Goal: Navigation & Orientation: Find specific page/section

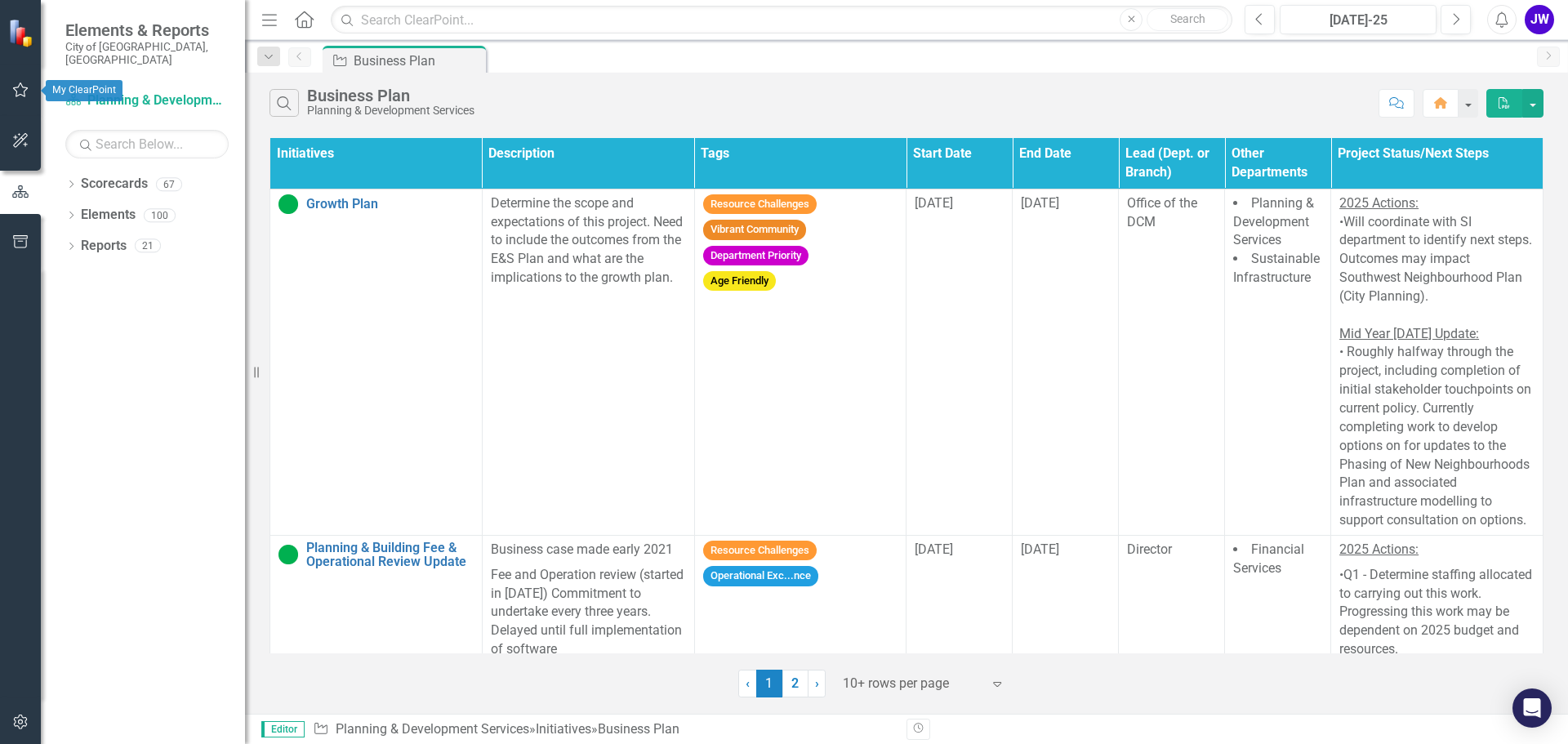
click at [19, 91] on icon "button" at bounding box center [21, 90] width 17 height 13
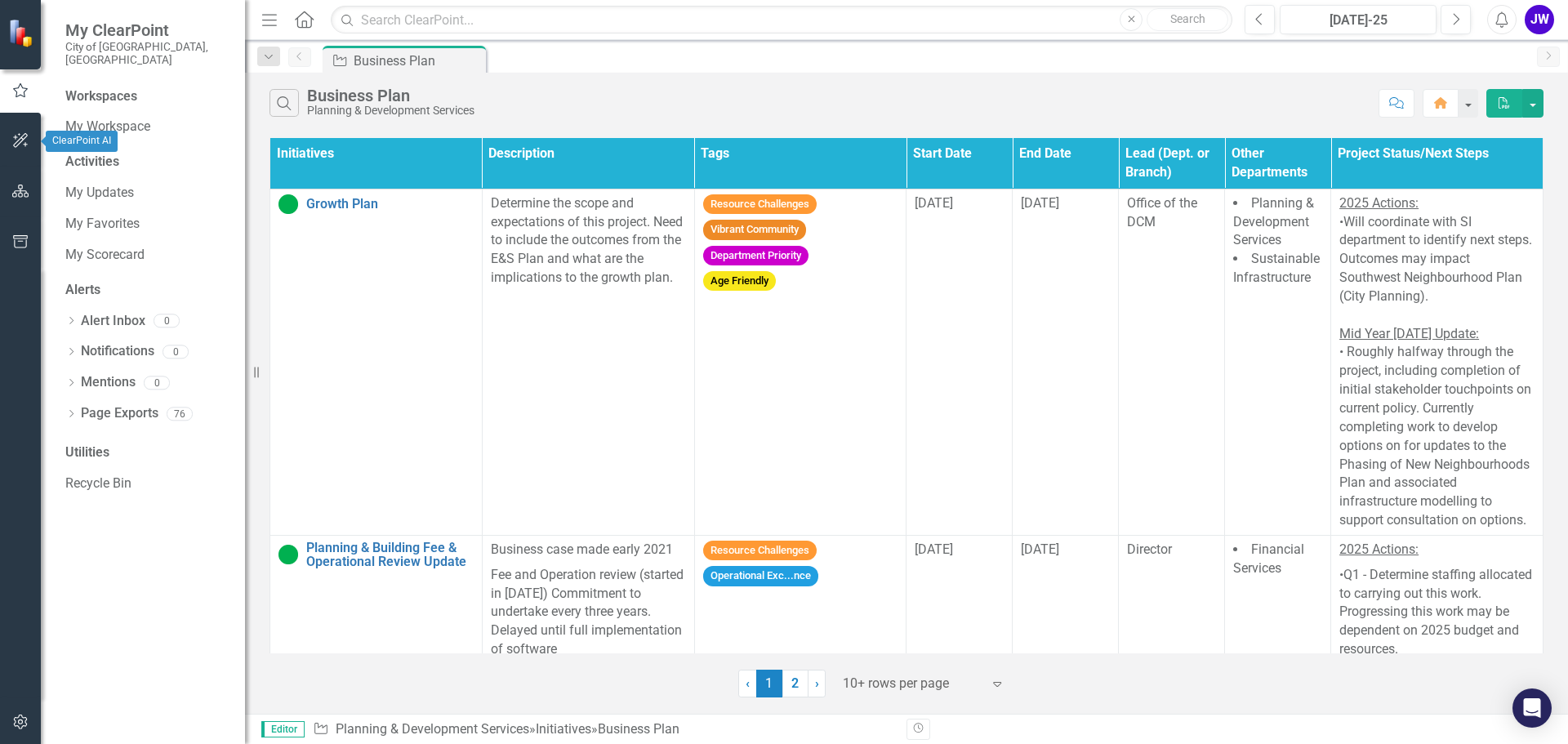
click at [18, 154] on button "button" at bounding box center [21, 141] width 37 height 34
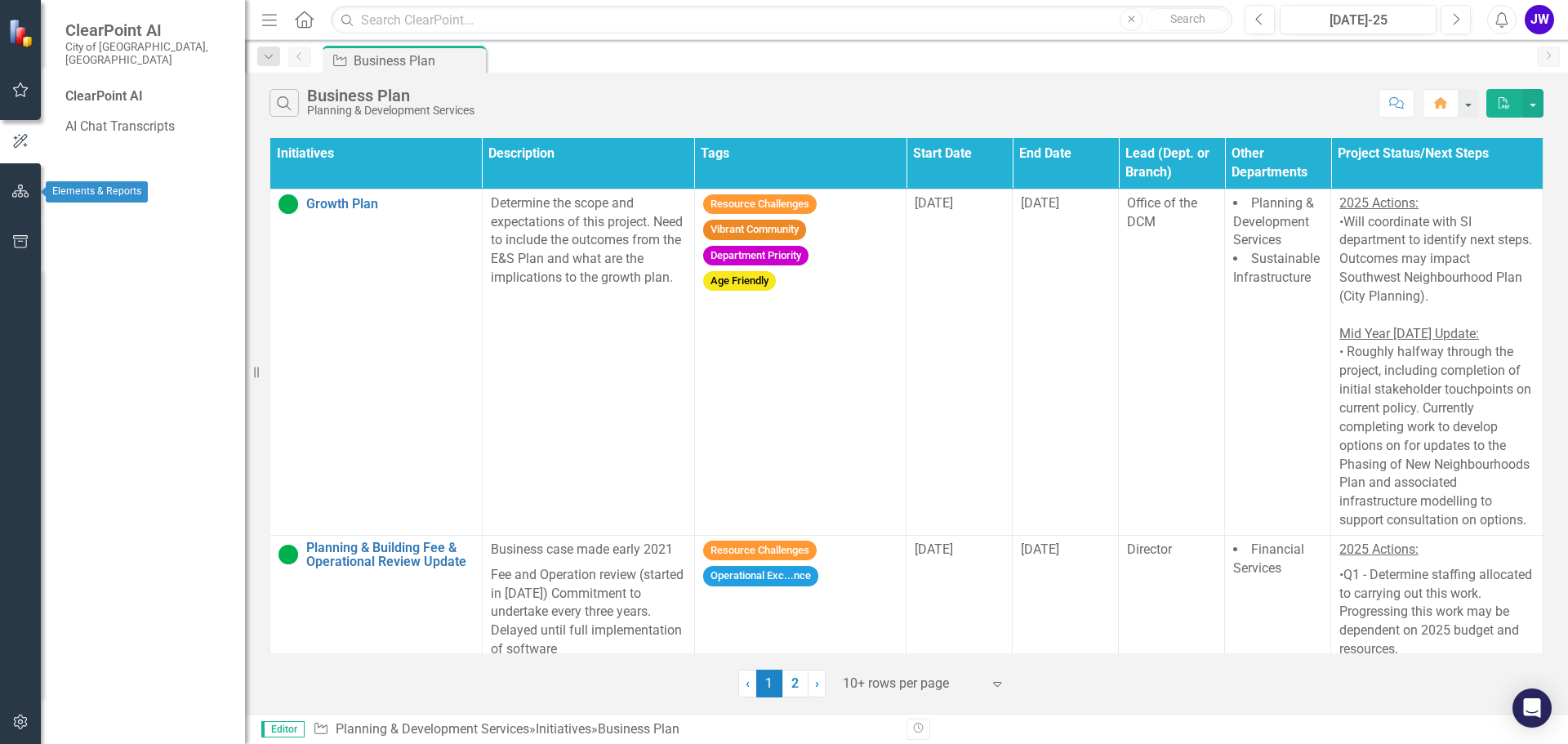
click at [20, 184] on button "button" at bounding box center [21, 191] width 37 height 34
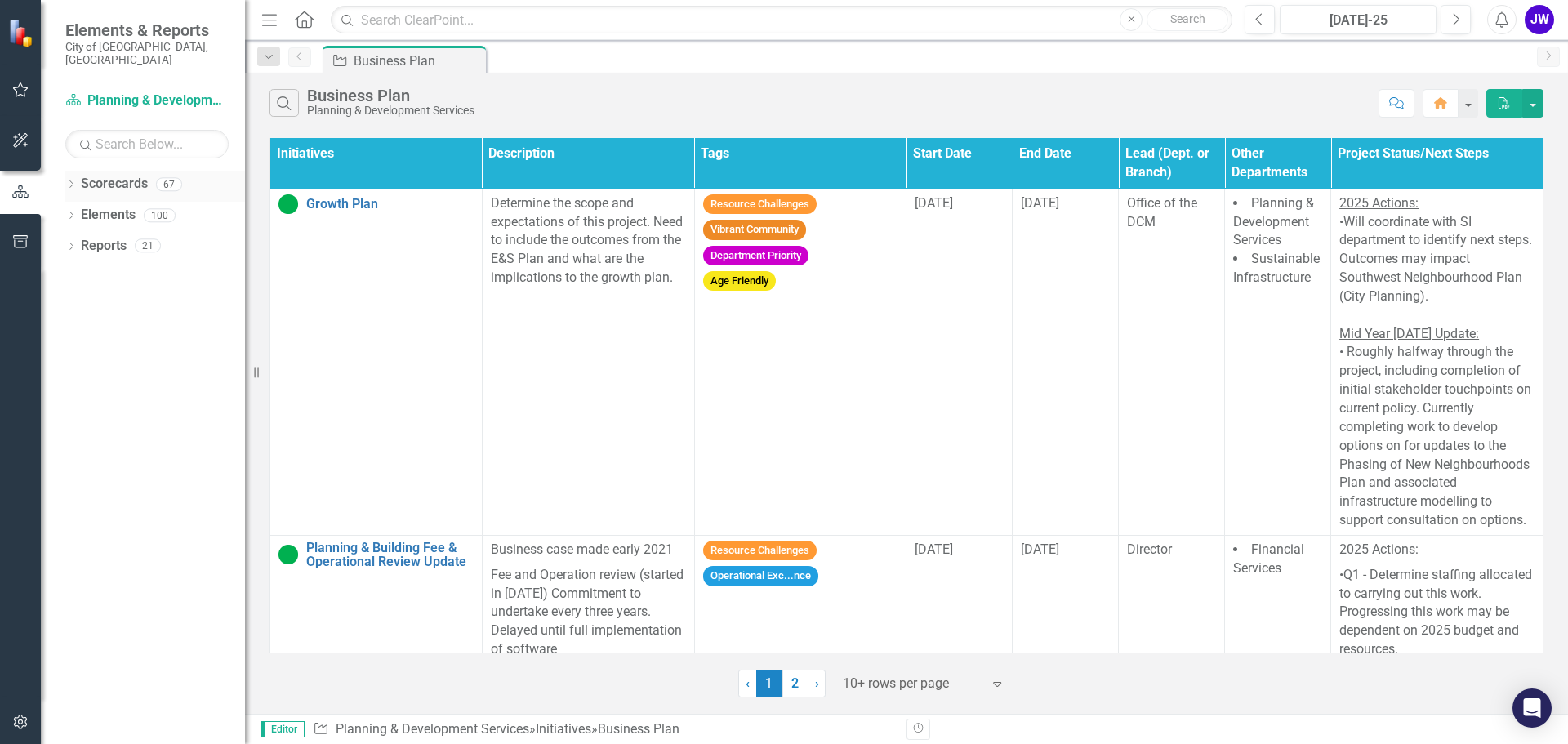
click at [96, 177] on link "Scorecards" at bounding box center [114, 184] width 67 height 19
click at [73, 181] on icon "Dropdown" at bounding box center [71, 186] width 11 height 9
click at [124, 206] on link "Indicators & Measures" at bounding box center [167, 215] width 156 height 19
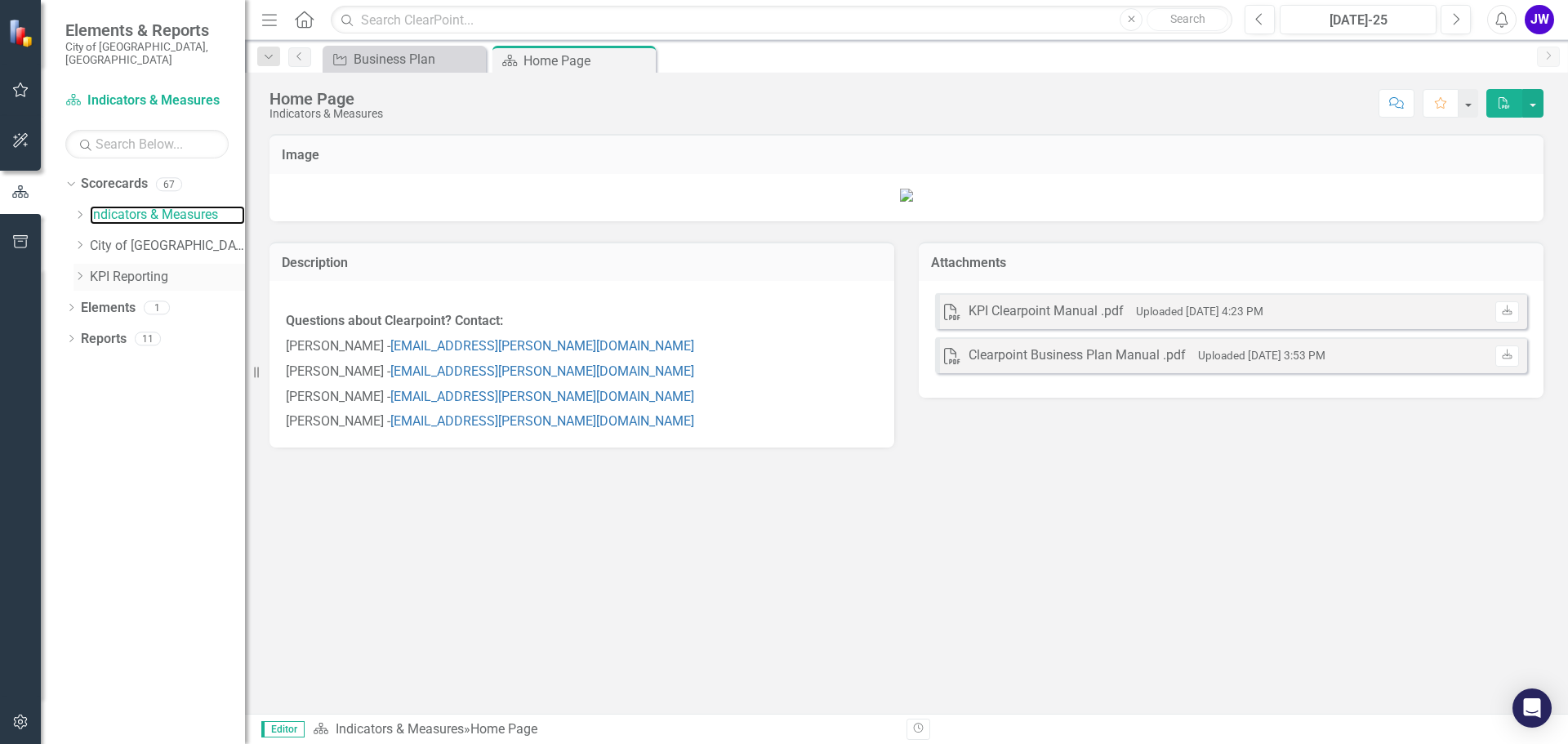
scroll to position [294, 0]
click at [143, 268] on link "KPI Reporting" at bounding box center [167, 277] width 156 height 19
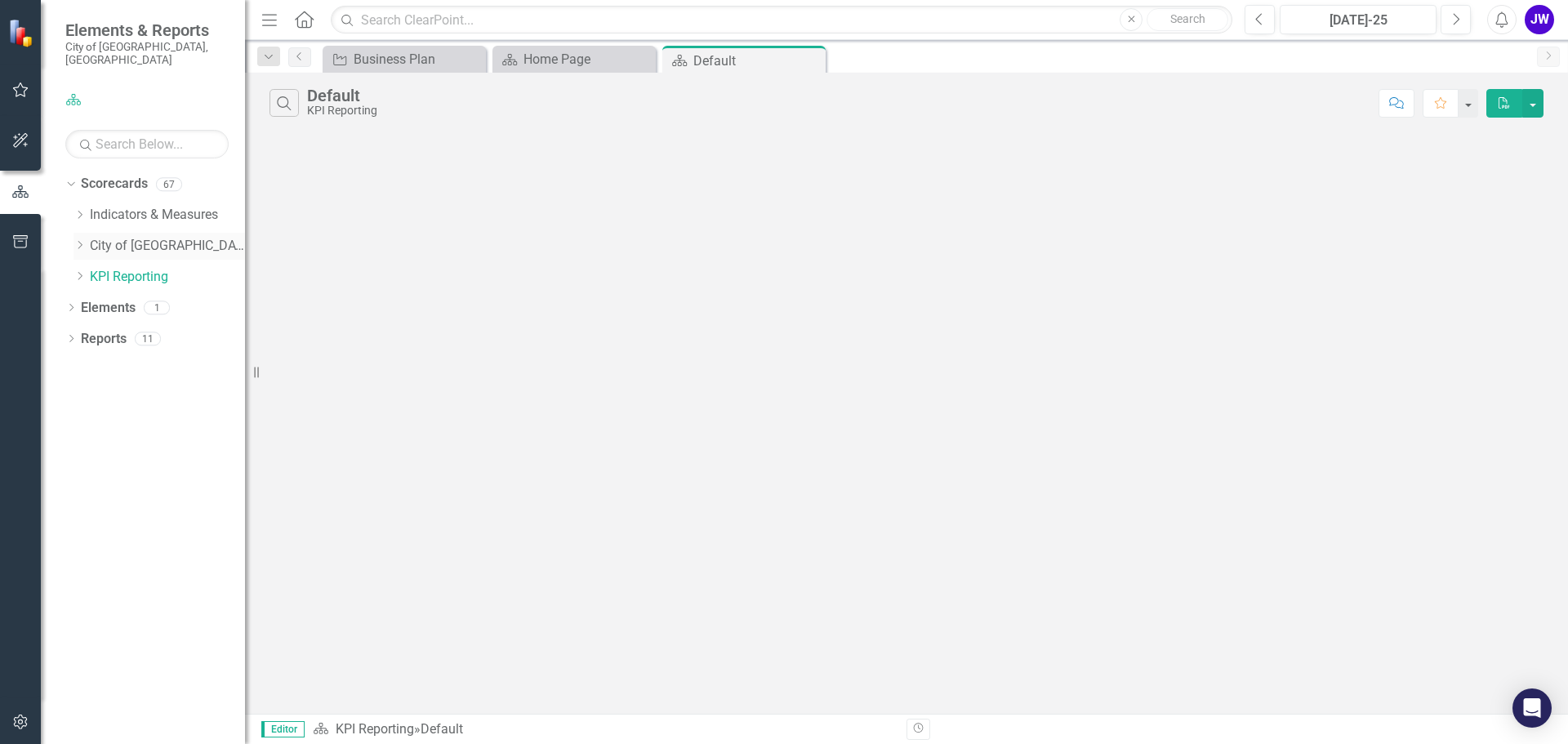
click at [79, 240] on div "Dropdown" at bounding box center [79, 246] width 12 height 14
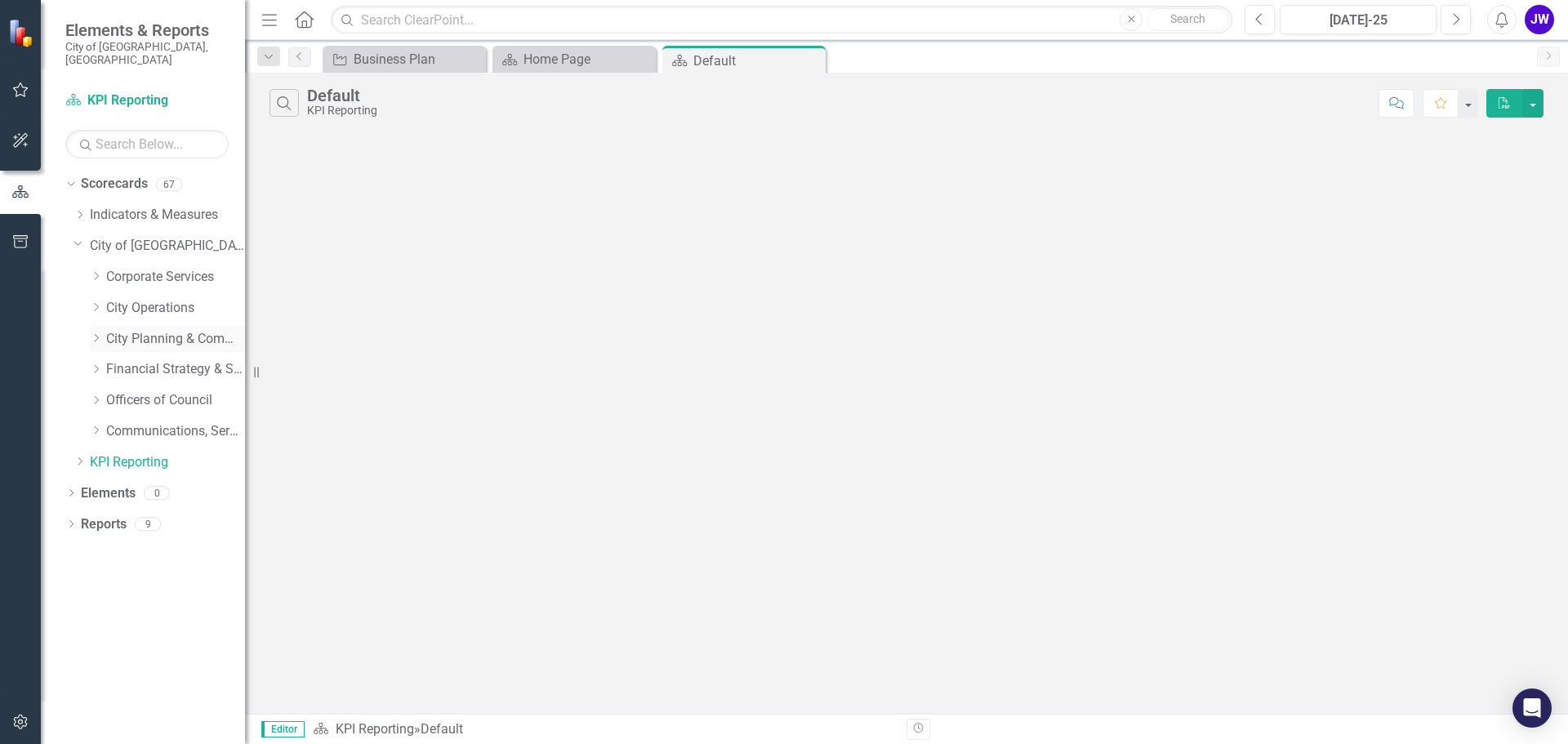
click at [91, 333] on icon "Dropdown" at bounding box center [95, 338] width 12 height 9
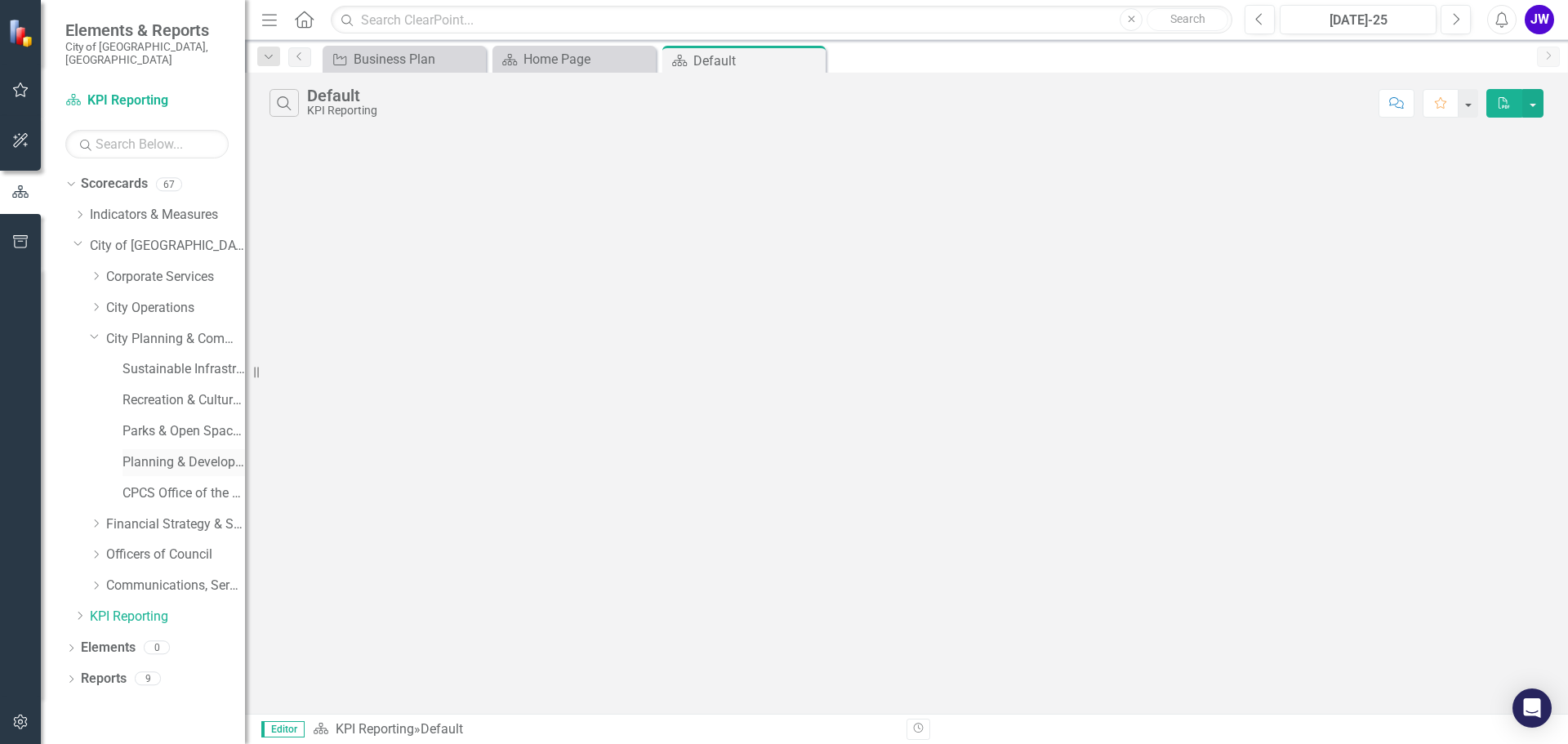
click at [153, 454] on link "Planning & Development Services" at bounding box center [184, 463] width 123 height 19
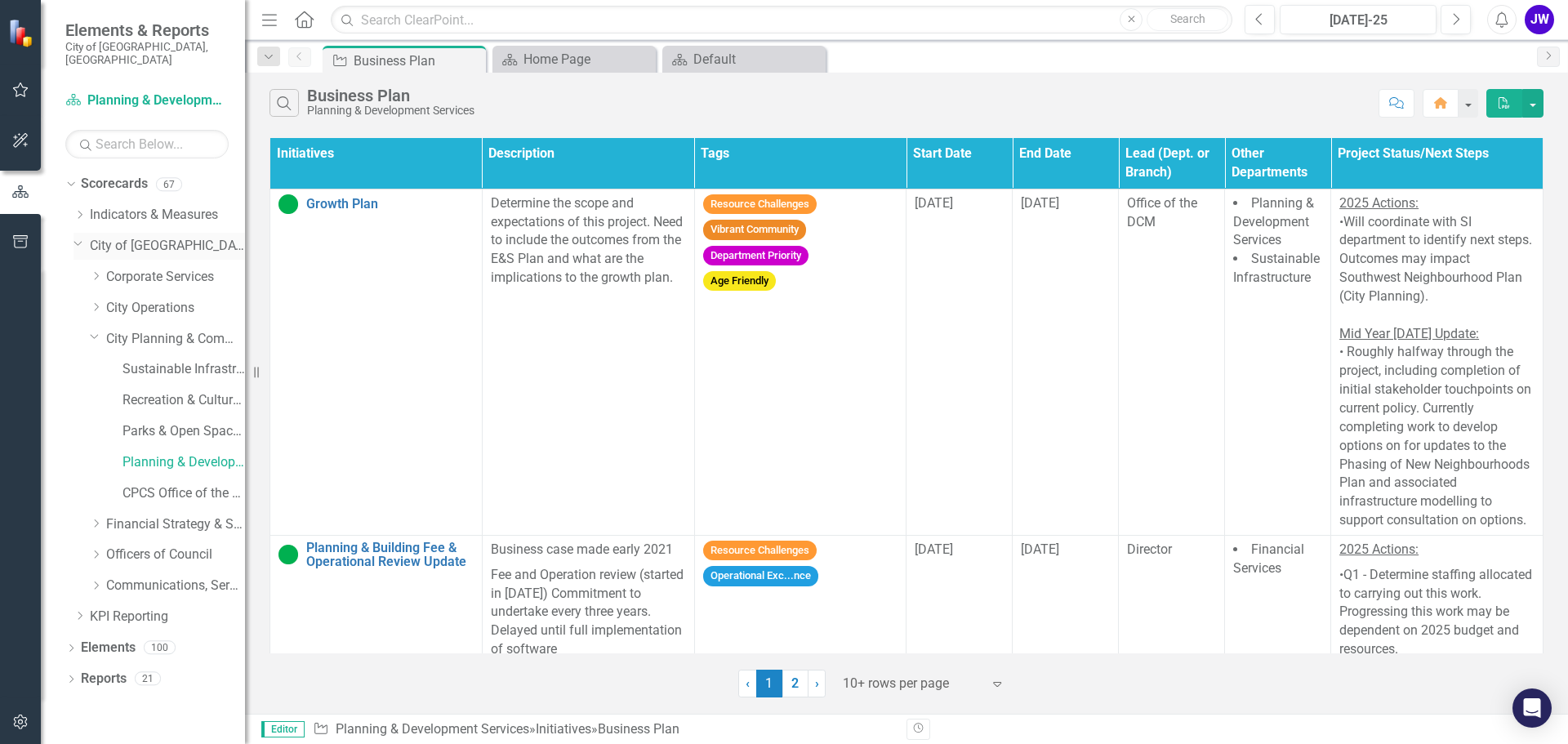
click at [77, 237] on icon "Dropdown" at bounding box center [78, 242] width 9 height 12
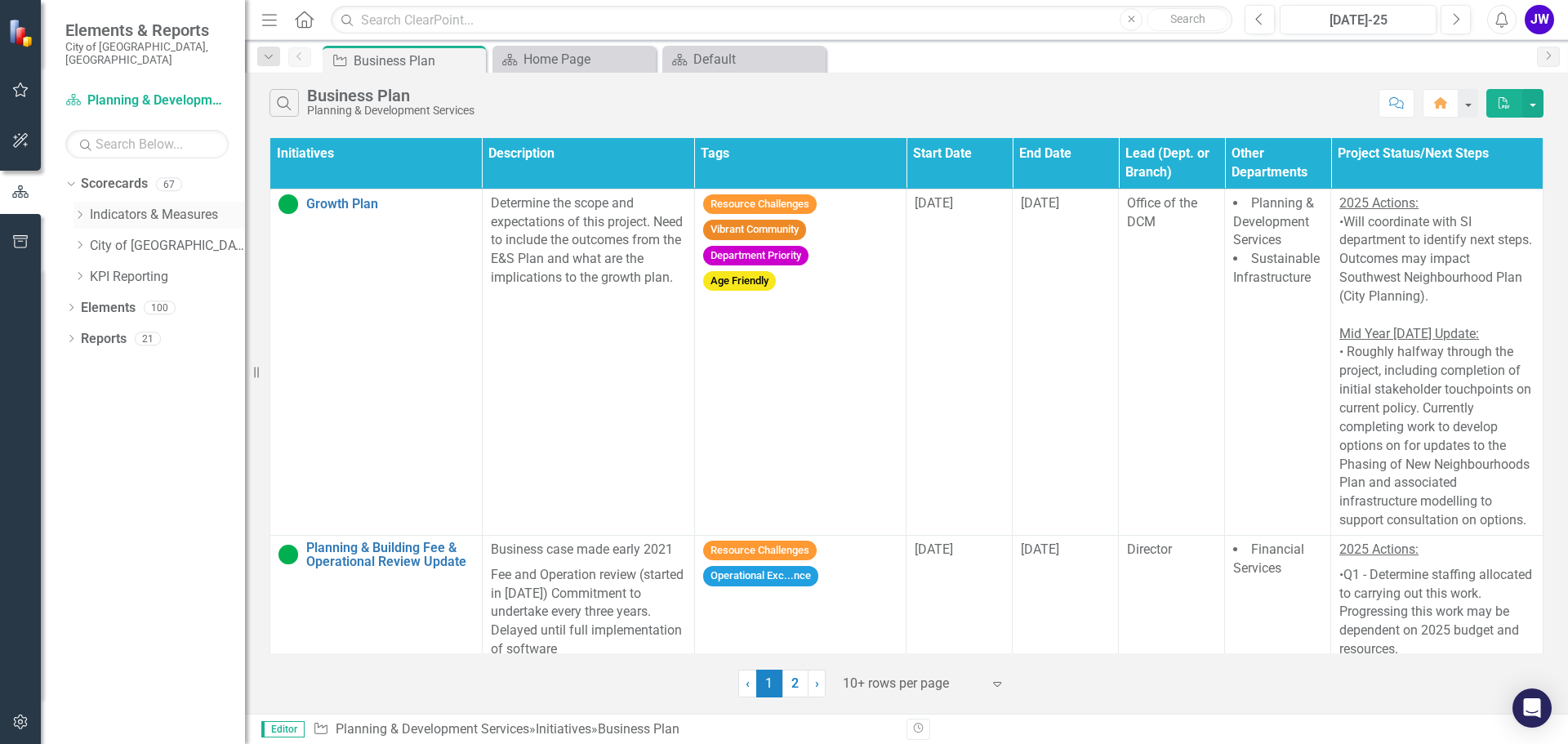
click at [75, 210] on icon "Dropdown" at bounding box center [79, 215] width 12 height 9
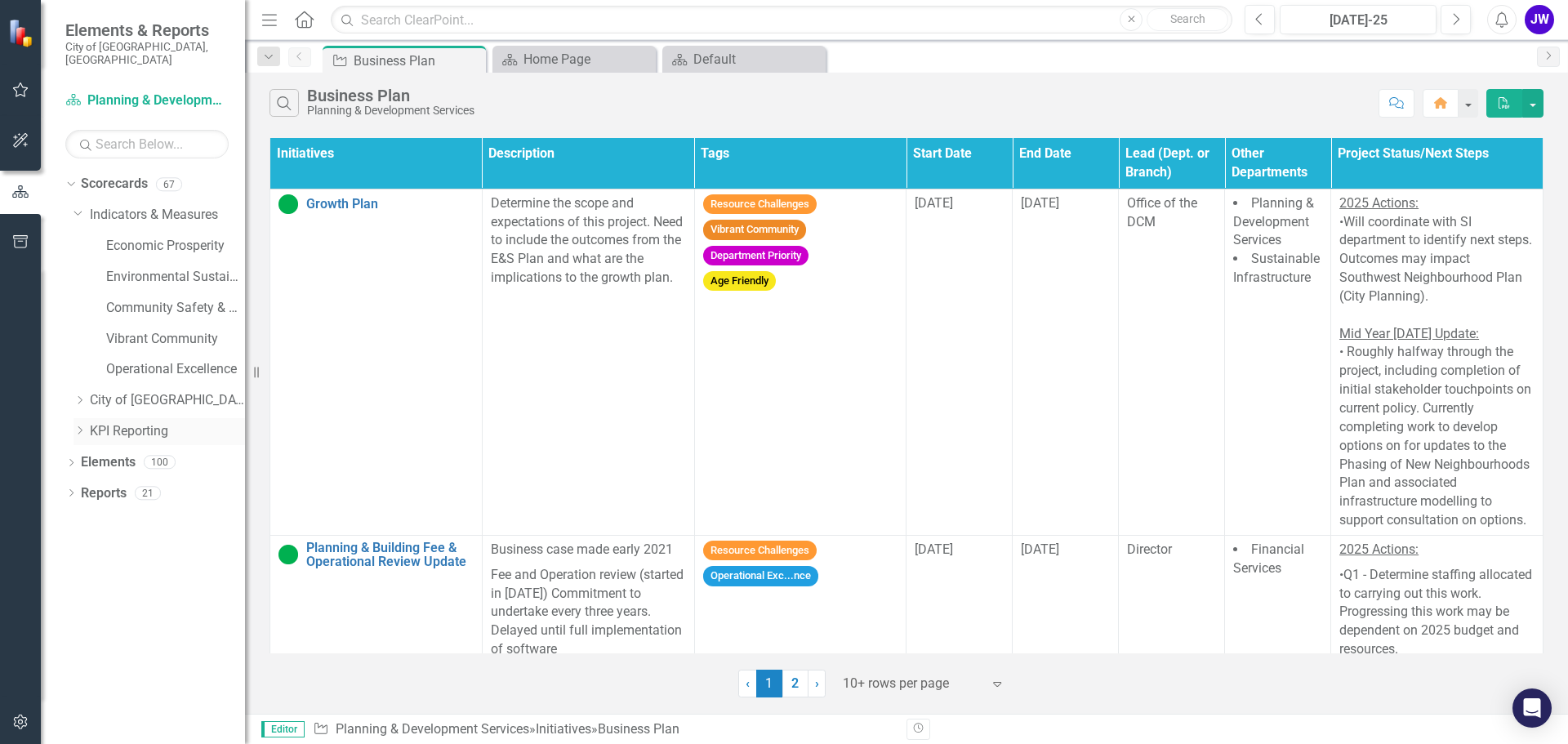
click at [80, 425] on icon "Dropdown" at bounding box center [79, 430] width 12 height 9
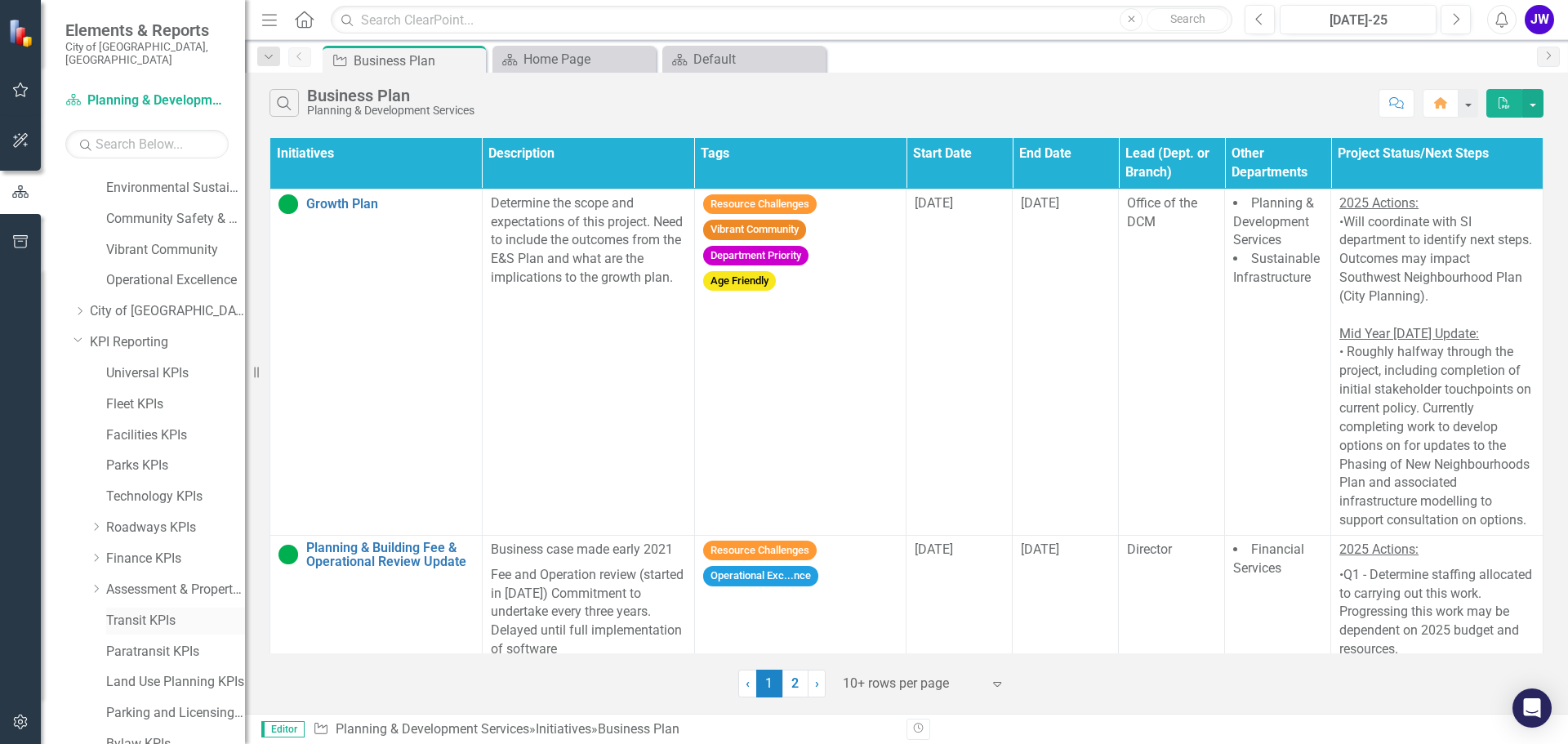
scroll to position [217, 0]
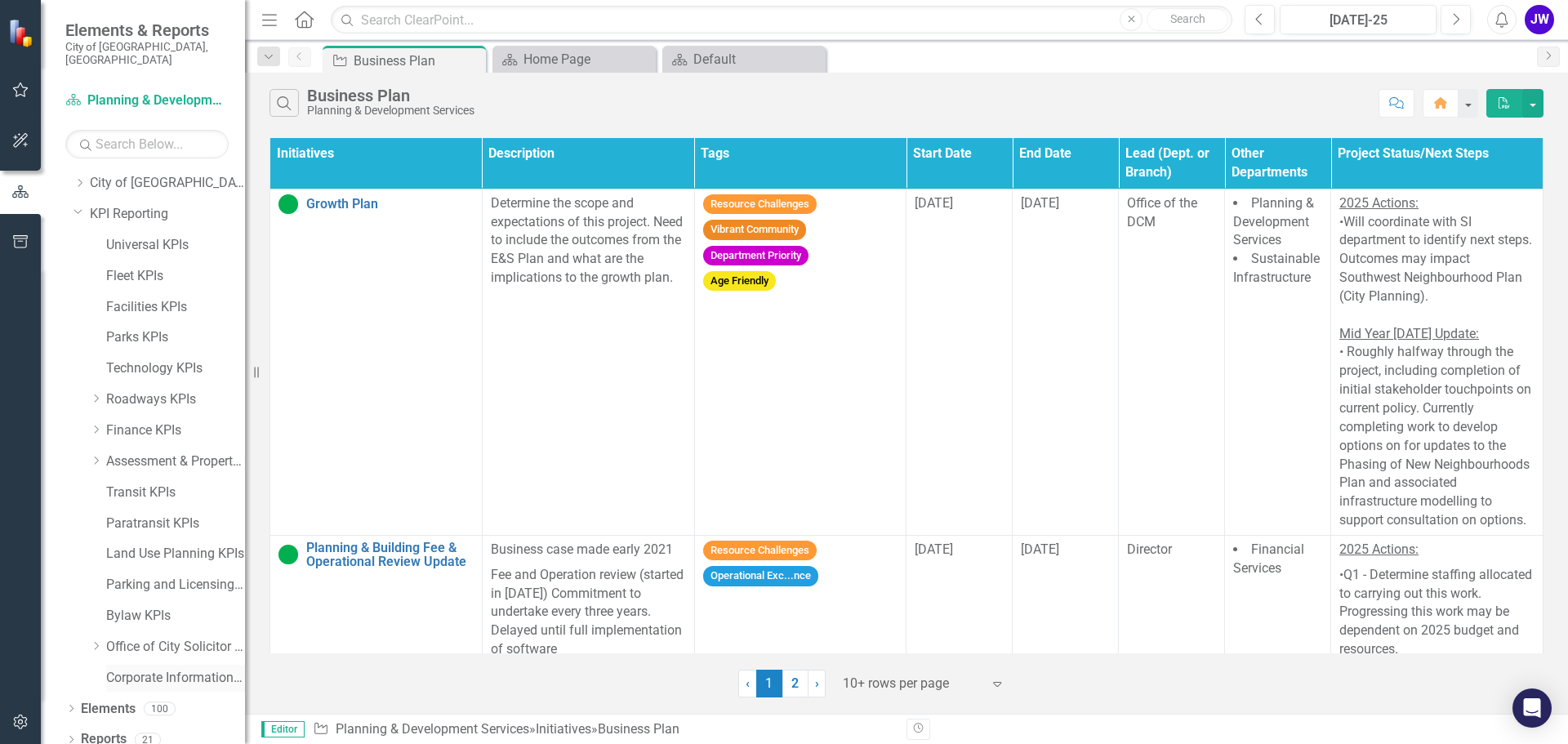
click at [140, 671] on link "Corporate Information Governance KPIs" at bounding box center [175, 678] width 139 height 19
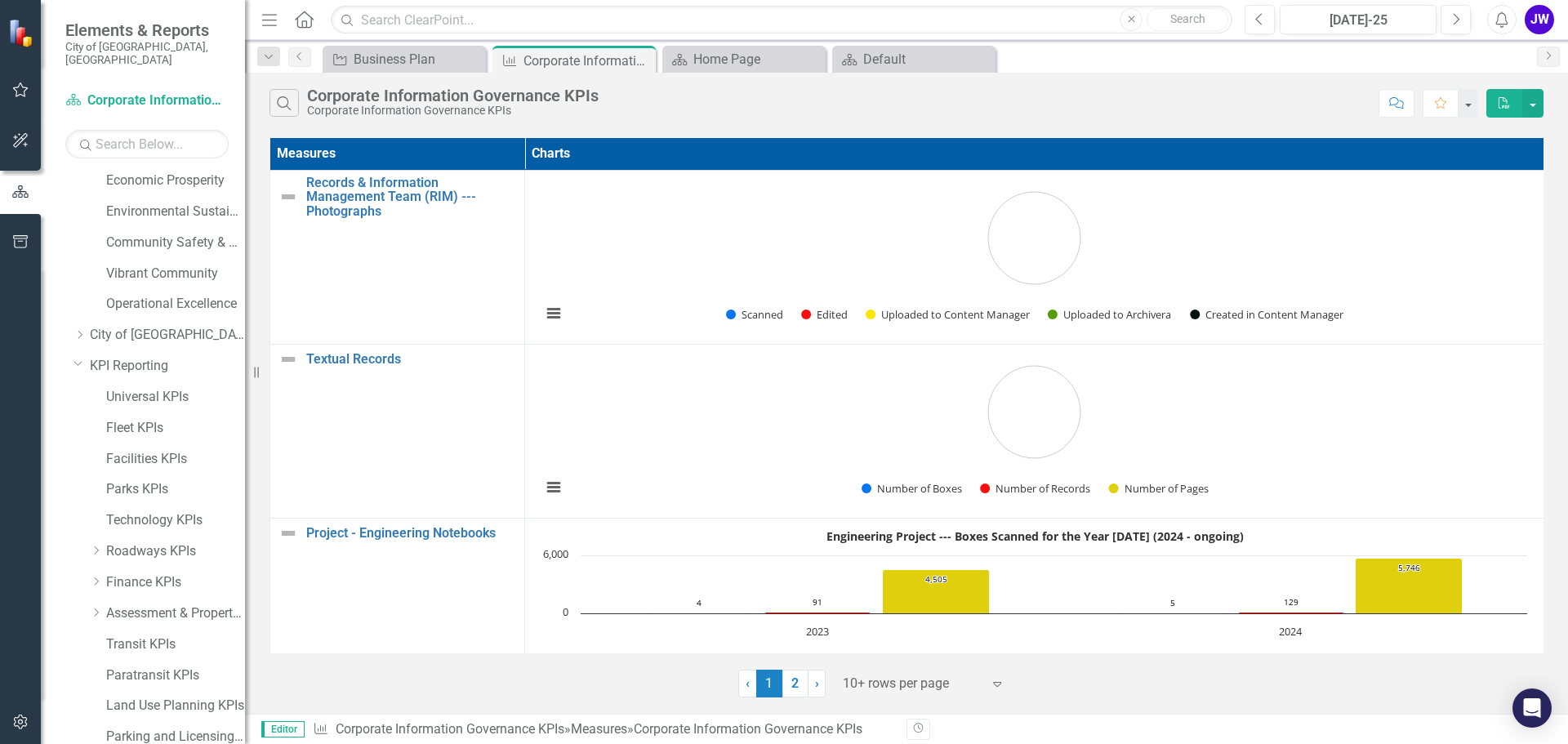
scroll to position [54, 0]
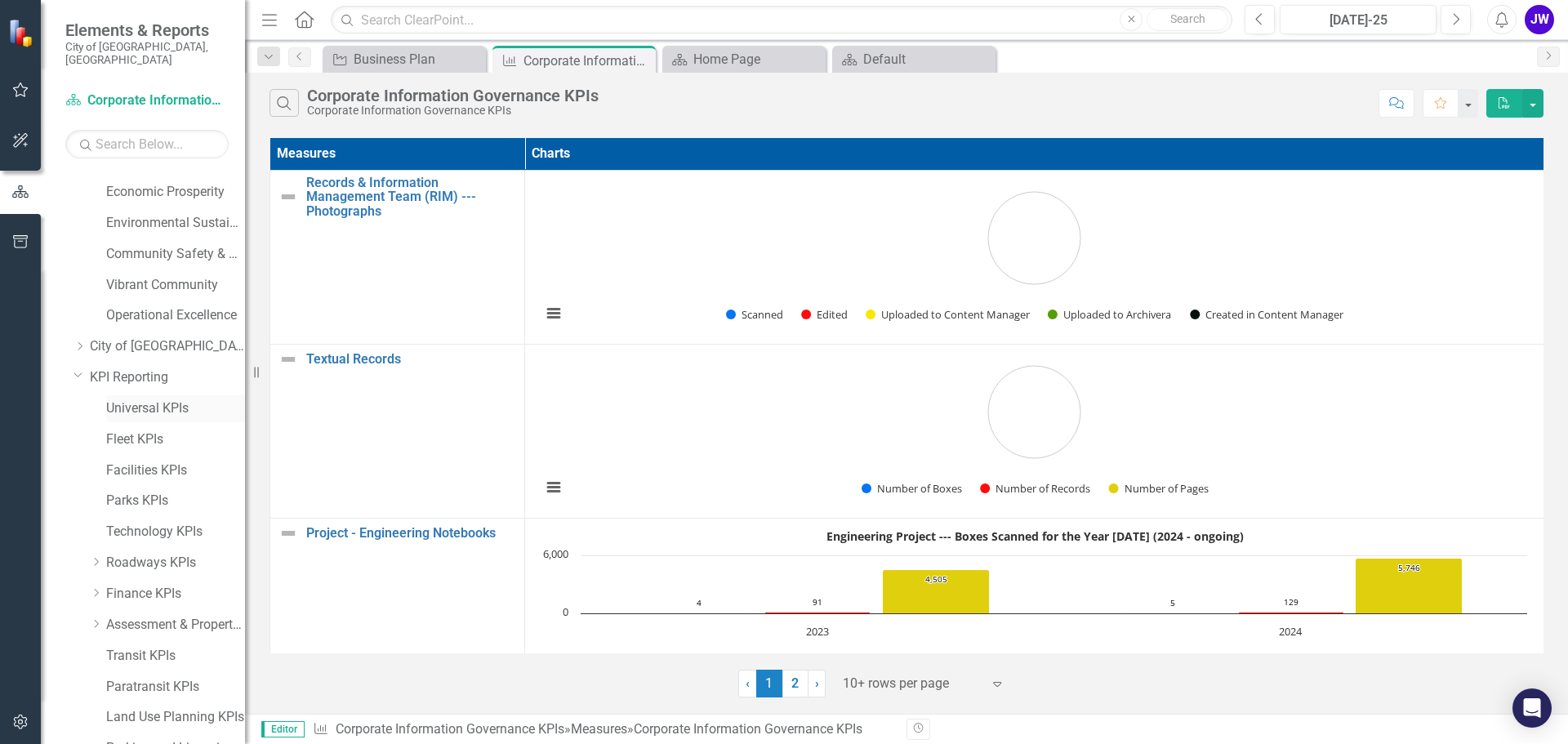
click at [139, 400] on link "Universal KPIs" at bounding box center [175, 408] width 139 height 19
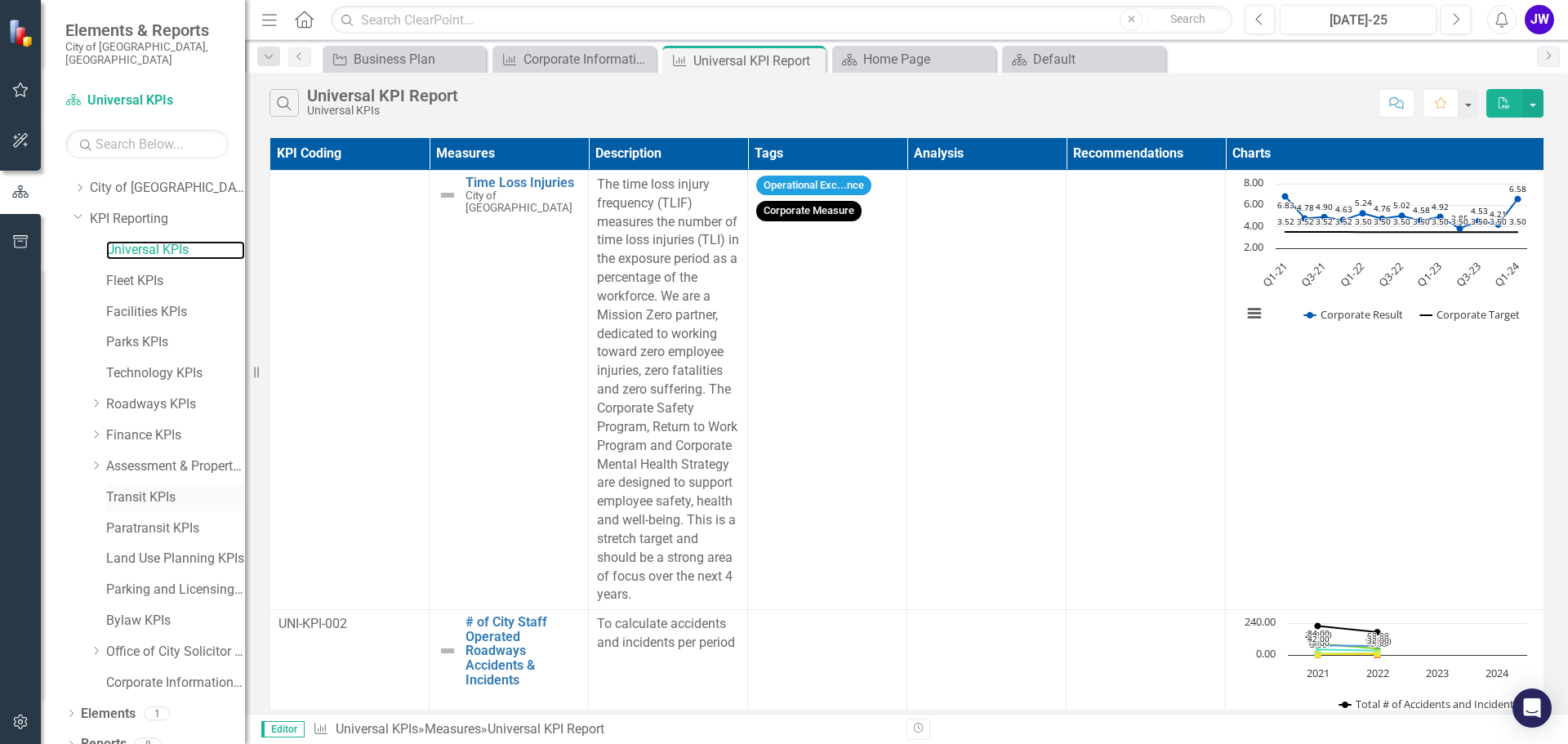
scroll to position [217, 0]
click at [93, 455] on icon "Dropdown" at bounding box center [95, 460] width 12 height 9
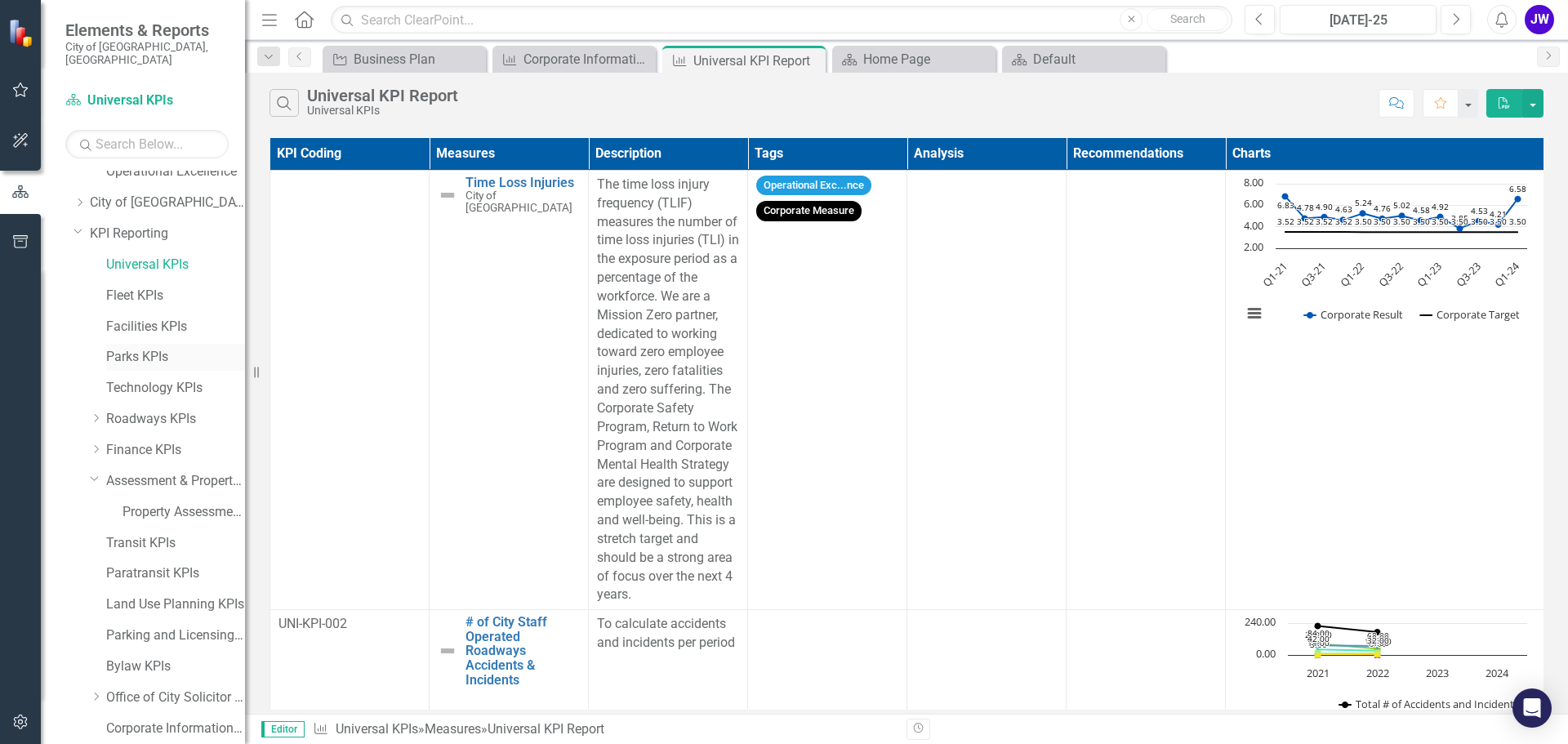
scroll to position [0, 0]
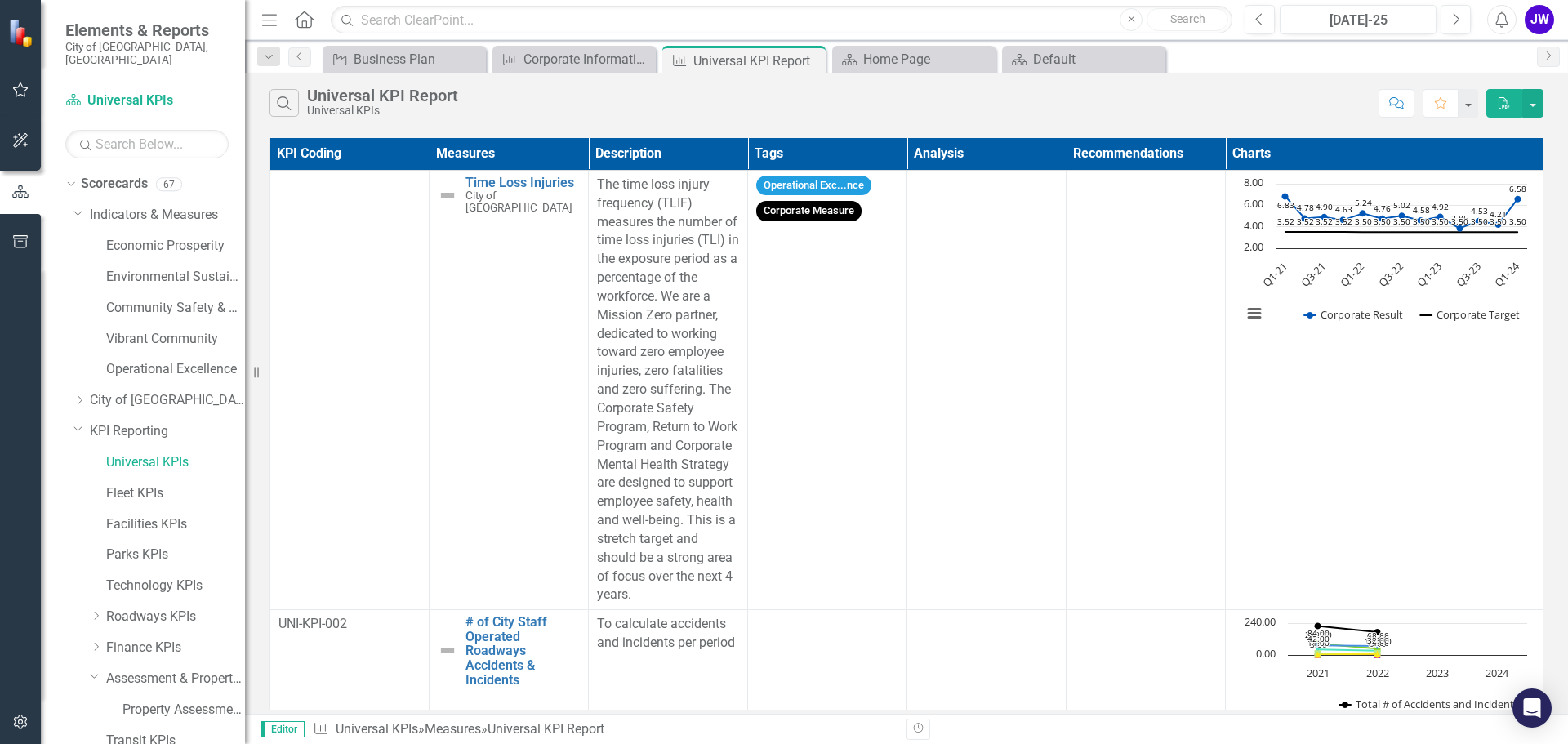
click at [70, 391] on div "Dropdown Scorecards 67 Dropdown Indicators & Measures Economic Prosperity Envir…" at bounding box center [155, 556] width 180 height 772
click at [76, 395] on icon "Dropdown" at bounding box center [79, 400] width 12 height 9
